Goal: Transaction & Acquisition: Purchase product/service

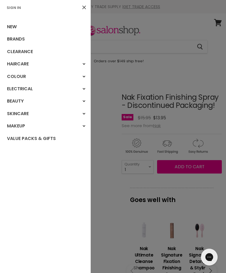
click at [39, 189] on div "New Brands Clearance Haircare Haircare" at bounding box center [45, 145] width 91 height 260
click at [112, 47] on div at bounding box center [113, 136] width 226 height 273
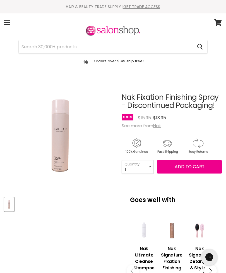
click at [39, 50] on input "Search" at bounding box center [106, 46] width 174 height 13
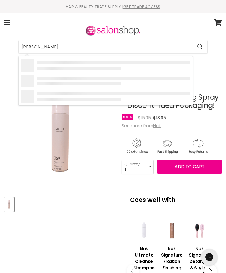
type input "Nakhair sprayer"
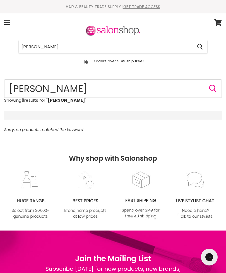
click at [66, 51] on input "Nakhair sprayer" at bounding box center [106, 46] width 174 height 13
click at [32, 46] on input "Nakhair spray" at bounding box center [106, 46] width 174 height 13
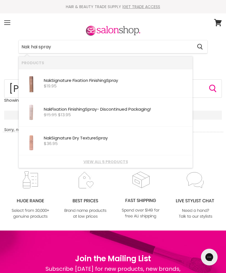
type input "Nak hair spray"
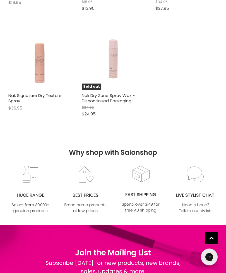
scroll to position [229, 0]
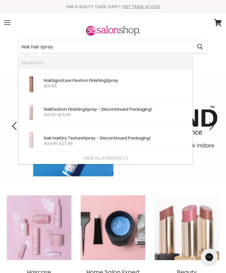
type input "Nak hair spray"
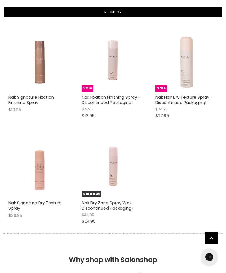
scroll to position [126, 0]
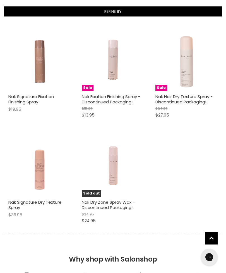
click at [102, 98] on link "Nak Fixation Finishing Spray - Discontinued Packaging!" at bounding box center [111, 99] width 59 height 11
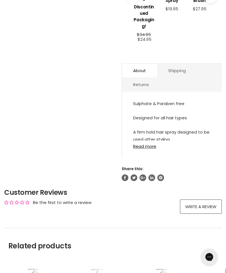
scroll to position [274, 0]
click at [144, 148] on link "Read more" at bounding box center [172, 144] width 78 height 8
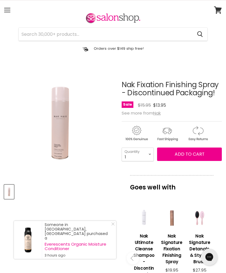
scroll to position [0, 0]
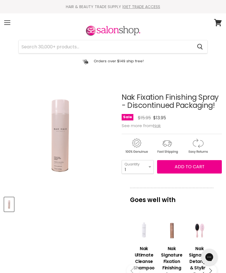
click at [40, 51] on input "Search" at bounding box center [106, 46] width 174 height 13
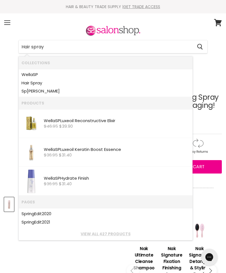
type input "Hair spray"
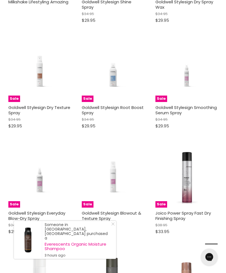
scroll to position [413, 0]
click at [113, 226] on icon "Close Icon" at bounding box center [112, 223] width 3 height 3
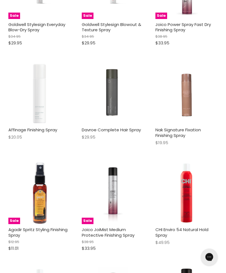
scroll to position [601, 0]
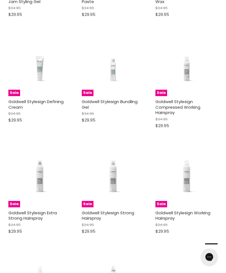
scroll to position [1250, 0]
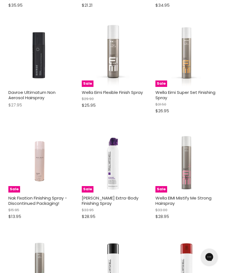
scroll to position [2208, 0]
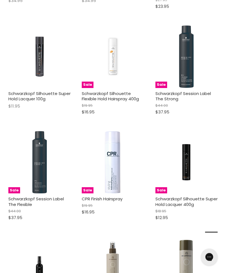
scroll to position [2935, 0]
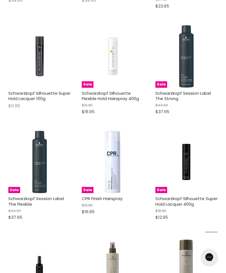
click at [102, 195] on link "CPR Finish Hairspray" at bounding box center [102, 198] width 41 height 6
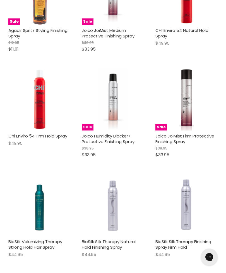
scroll to position [802, 0]
